Goal: Entertainment & Leisure: Browse casually

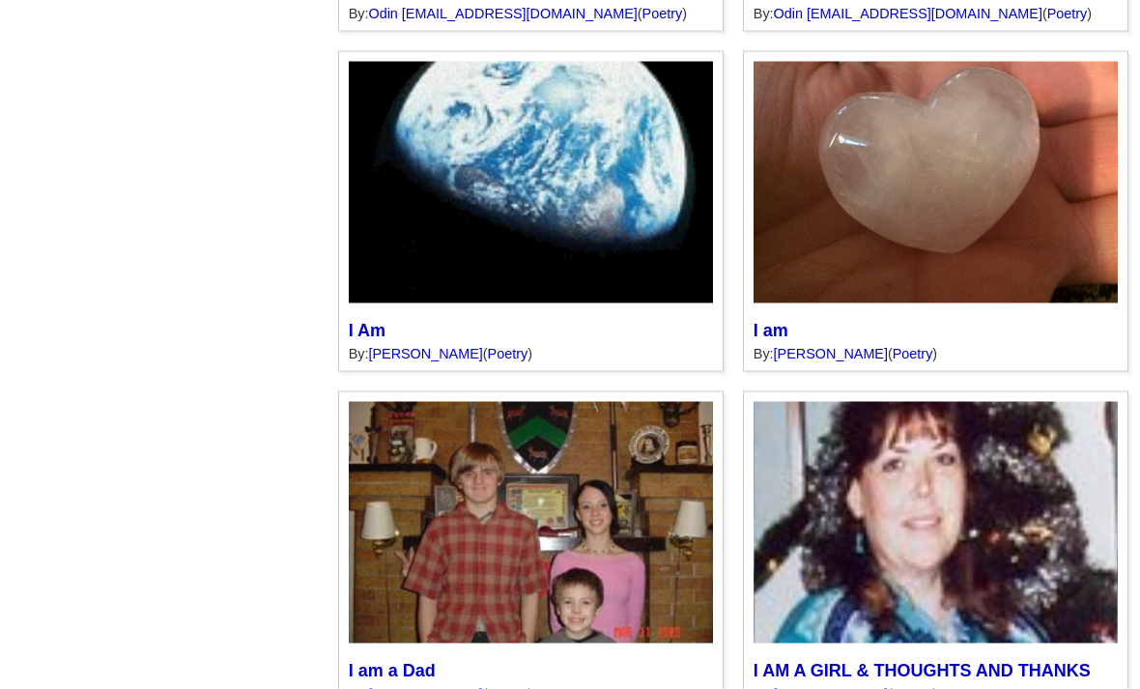
scroll to position [2868, 0]
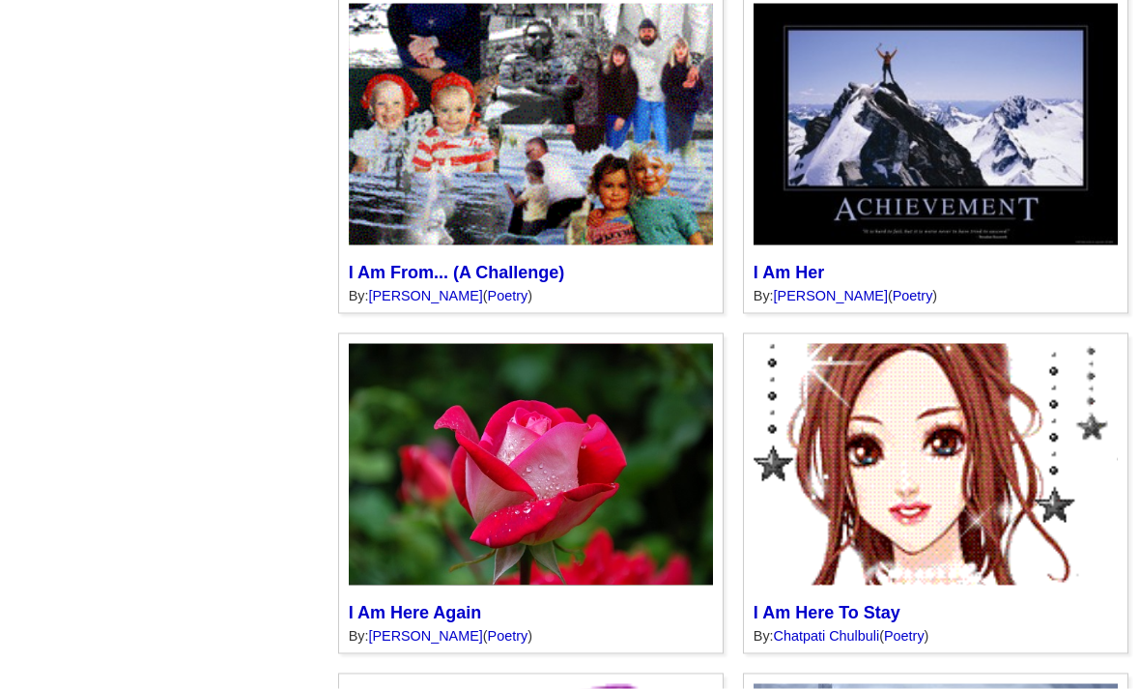
scroll to position [5306, 0]
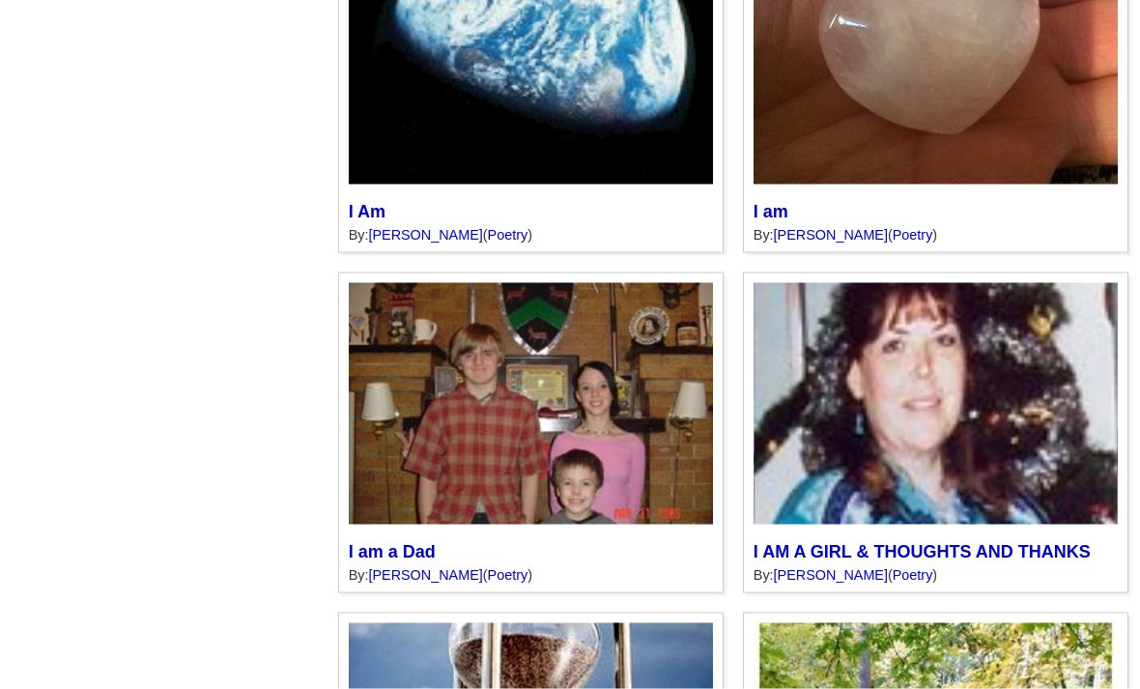
scroll to position [2987, 0]
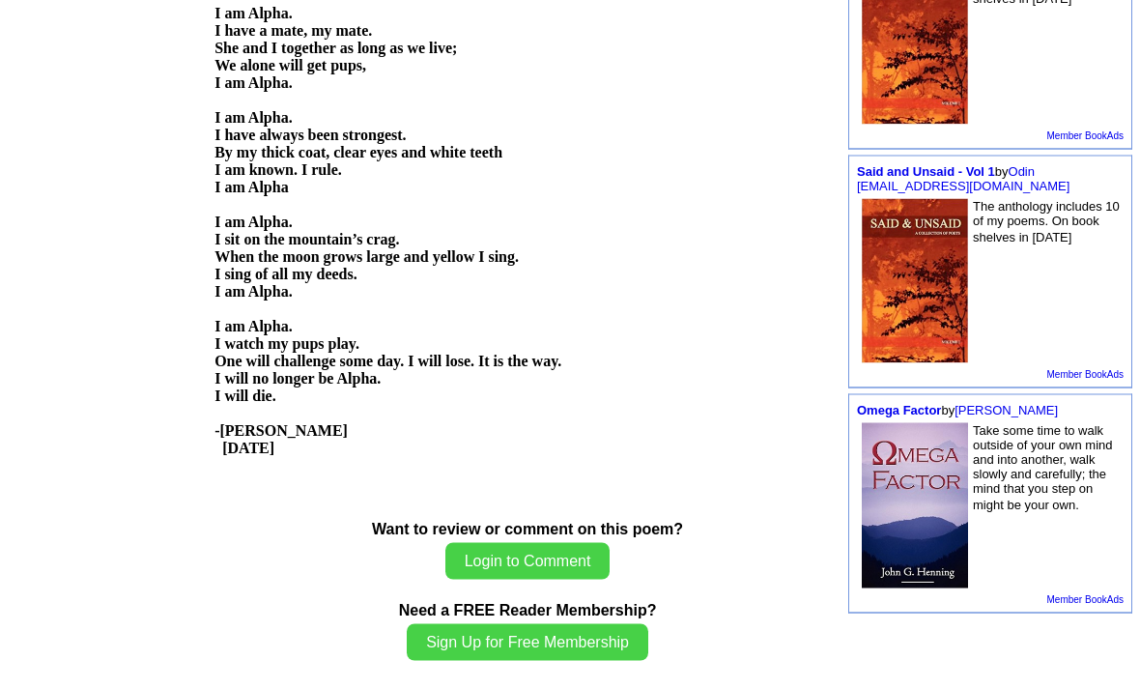
scroll to position [753, 0]
click at [517, 73] on p "We alone will get pups," at bounding box center [527, 64] width 626 height 17
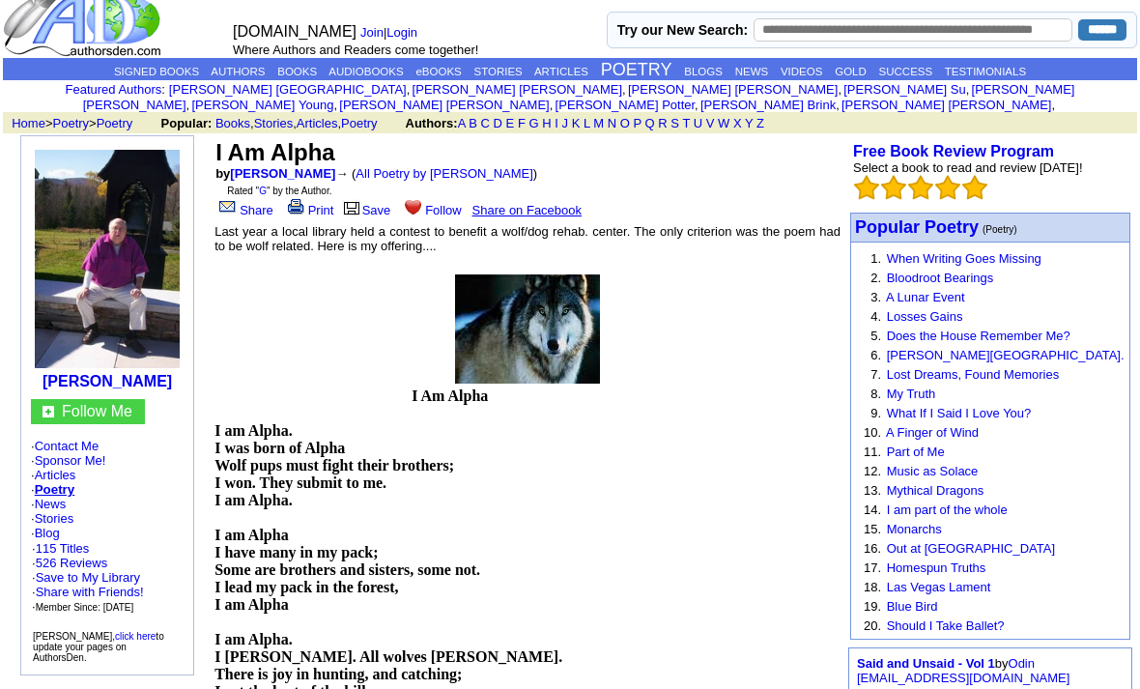
scroll to position [0, 0]
